Goal: Obtain resource: Download file/media

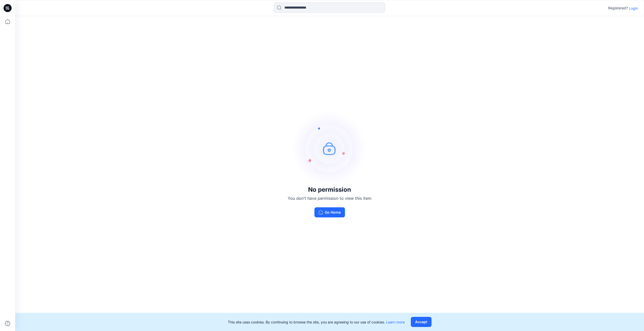
click at [633, 9] on p "Login" at bounding box center [633, 8] width 9 height 5
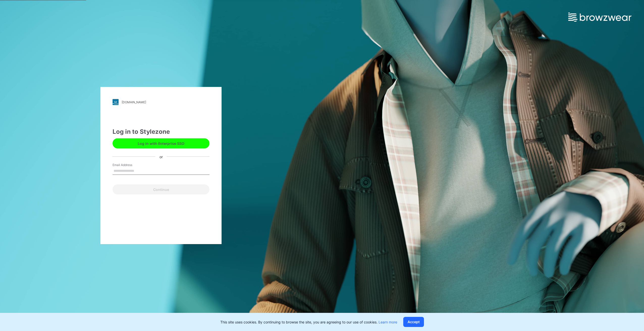
click at [148, 167] on div "Email Address" at bounding box center [161, 170] width 97 height 15
click at [140, 172] on input "Email Address" at bounding box center [161, 172] width 97 height 8
type input "**********"
click at [147, 192] on button "Continue" at bounding box center [161, 190] width 97 height 10
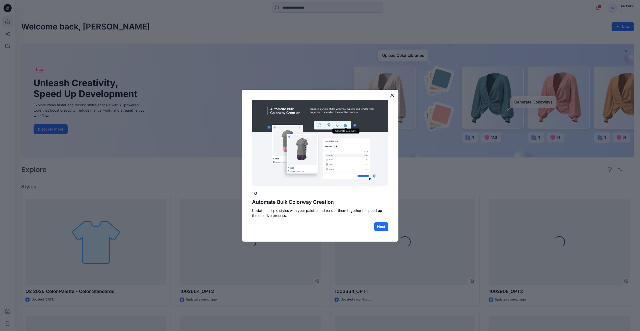
click at [391, 93] on button "×" at bounding box center [392, 95] width 5 height 8
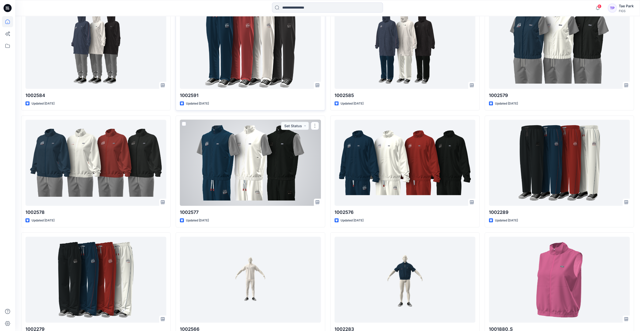
scroll to position [1011, 0]
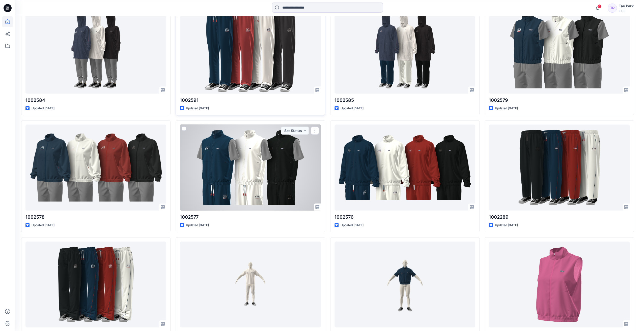
click at [257, 173] on div at bounding box center [250, 168] width 141 height 86
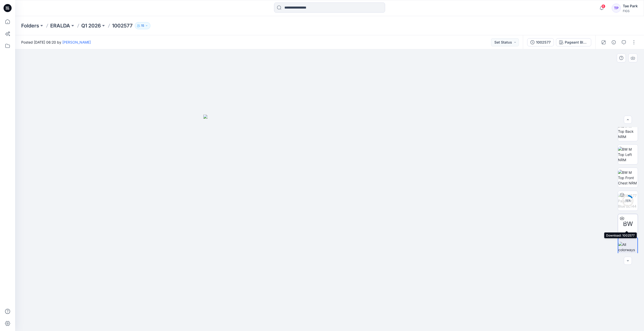
scroll to position [80, 0]
click at [621, 215] on icon at bounding box center [622, 214] width 2 height 3
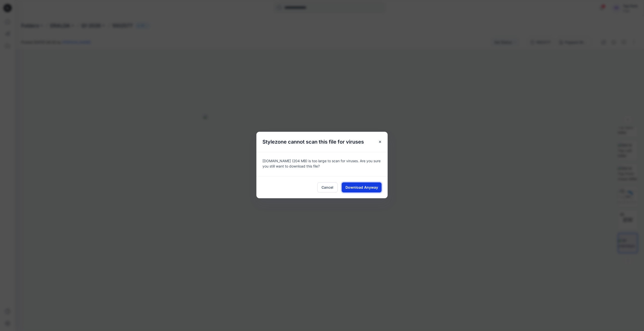
click at [362, 189] on span "Download Anyway" at bounding box center [361, 187] width 33 height 5
